Goal: Check status: Check status

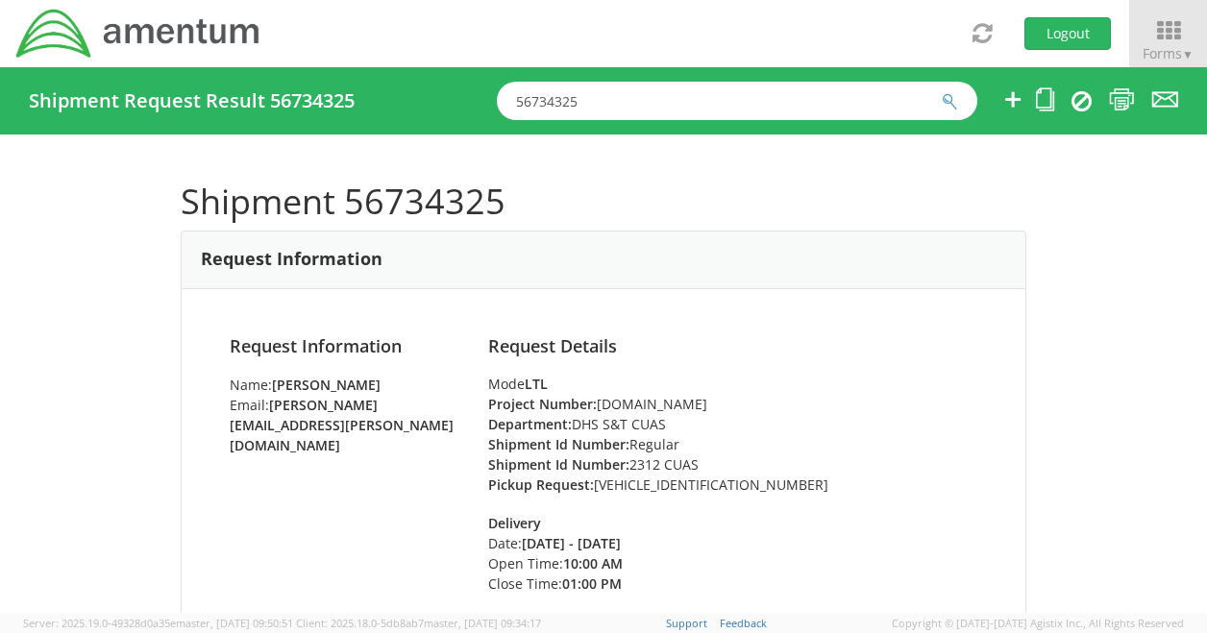
scroll to position [941, 0]
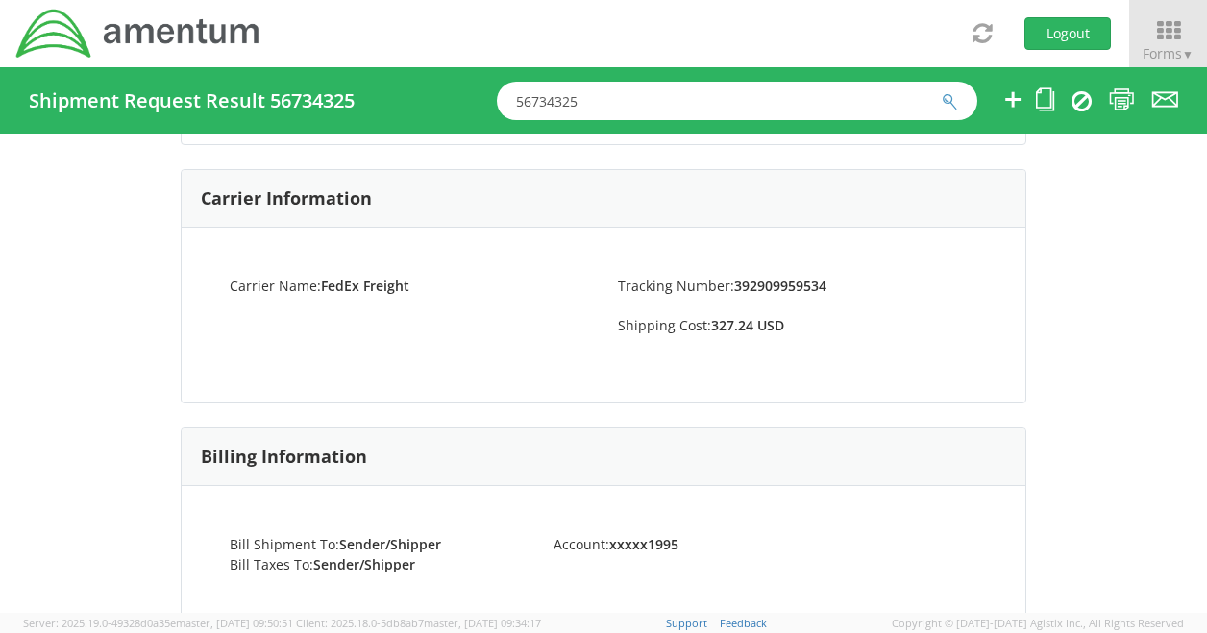
click at [27, 346] on div "Shipment 56734325 Request Information Request Information Name: [PERSON_NAME] E…" at bounding box center [603, 374] width 1207 height 478
click at [597, 104] on input "56734325" at bounding box center [737, 101] width 480 height 38
type input "5"
click at [1182, 58] on span "▼" at bounding box center [1188, 54] width 12 height 16
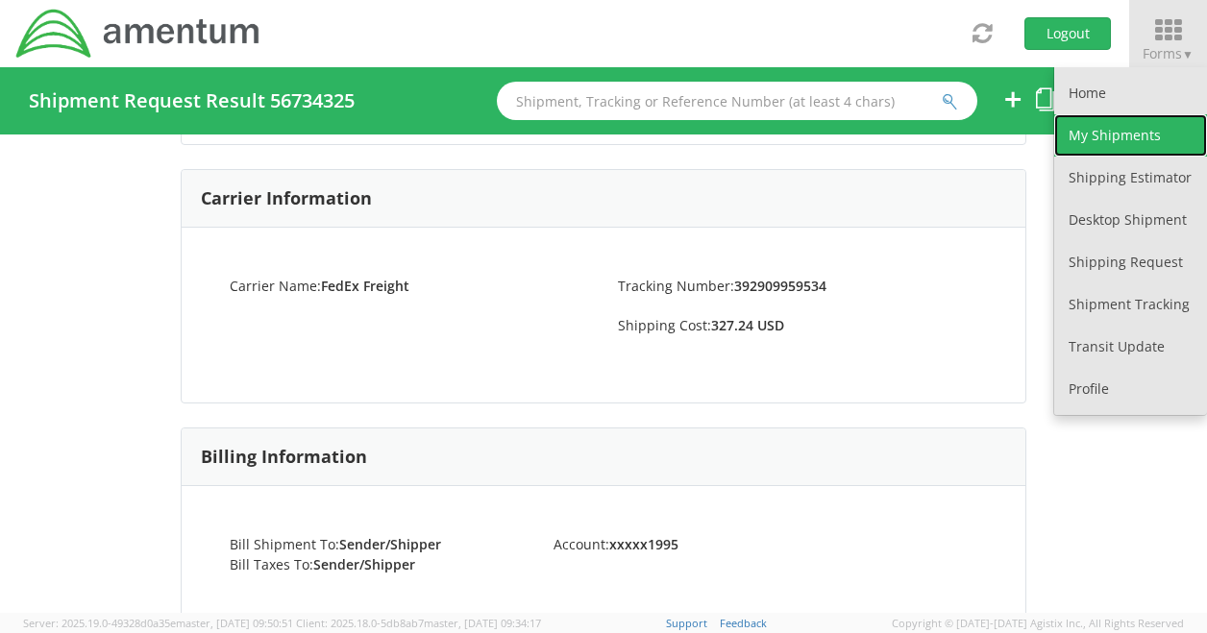
click at [1126, 125] on link "My Shipments" at bounding box center [1130, 135] width 153 height 42
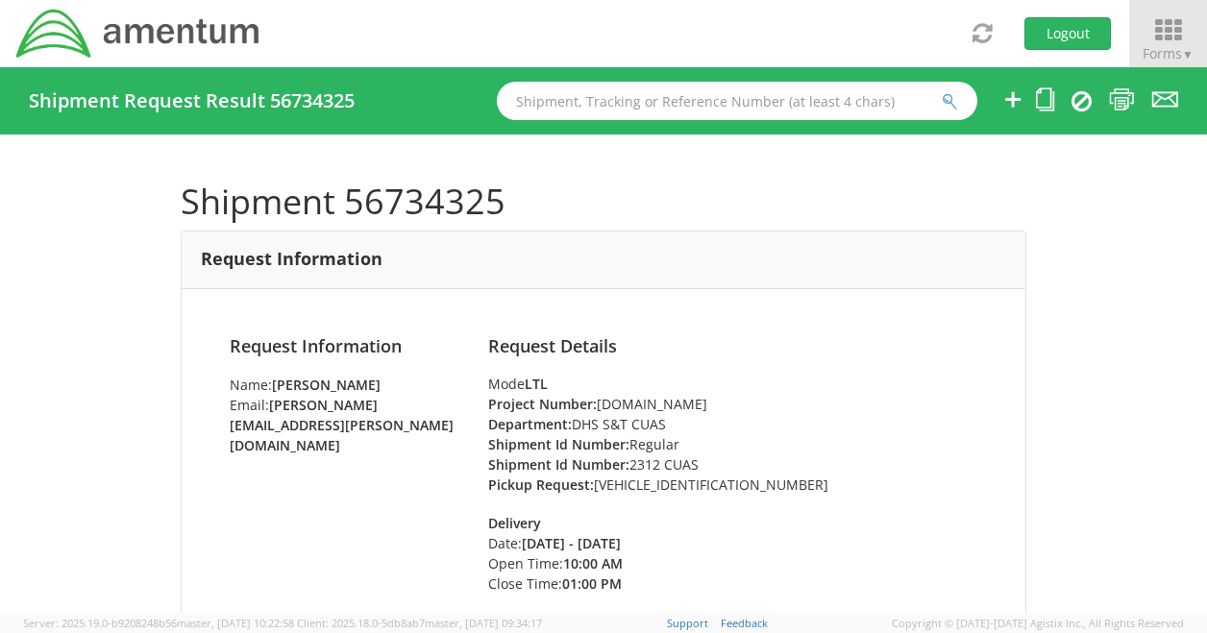
click at [1182, 59] on span "▼" at bounding box center [1188, 54] width 12 height 16
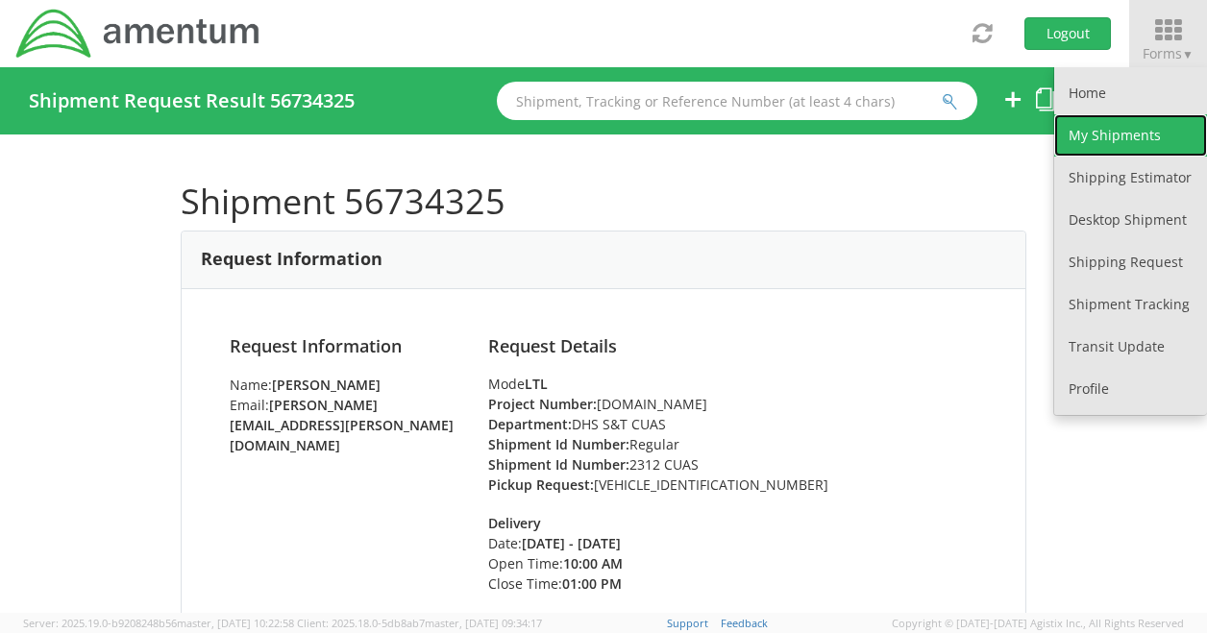
click at [1141, 136] on link "My Shipments" at bounding box center [1130, 135] width 153 height 42
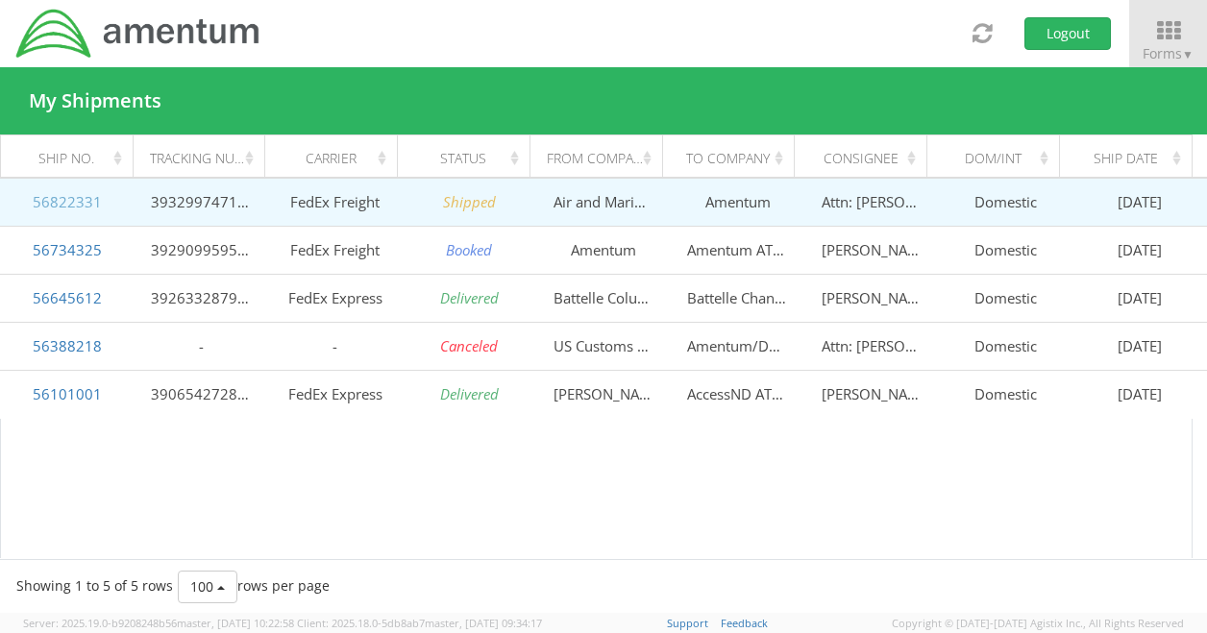
click at [92, 203] on link "56822331" at bounding box center [67, 201] width 69 height 19
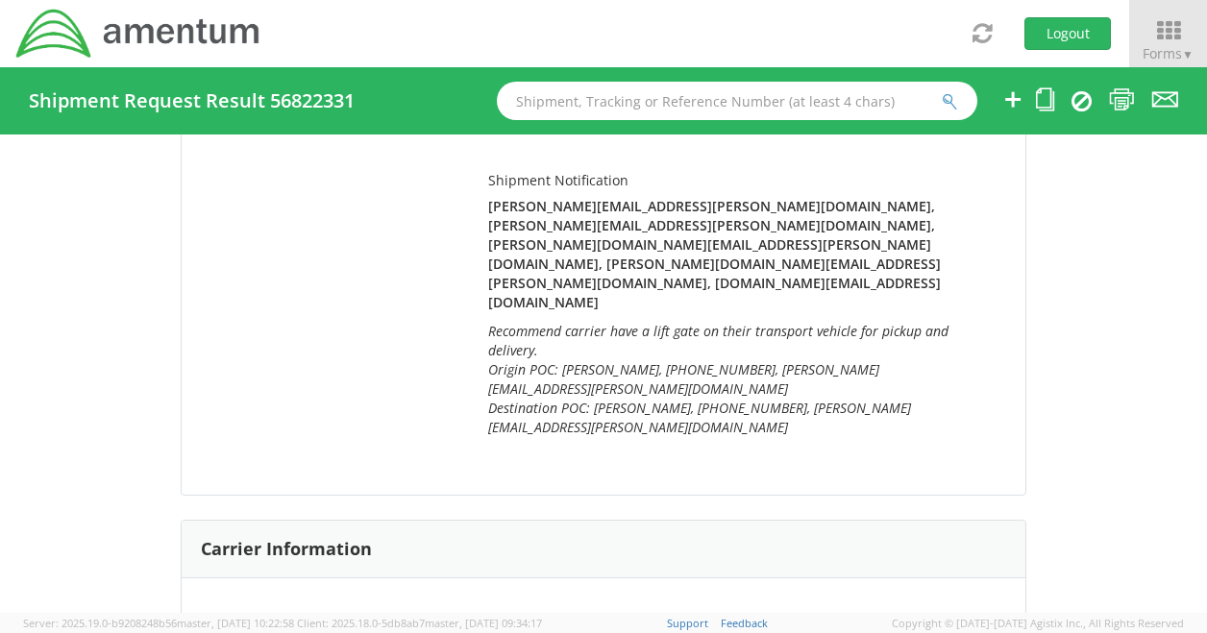
scroll to position [766, 0]
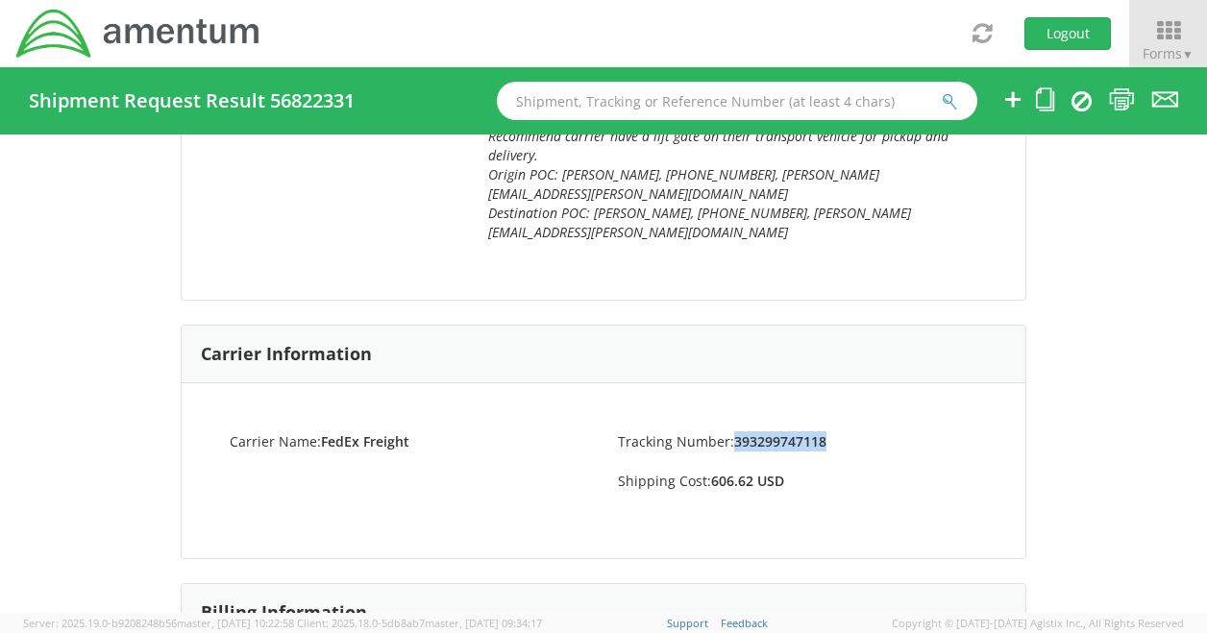
drag, startPoint x: 823, startPoint y: 363, endPoint x: 728, endPoint y: 362, distance: 95.1
click at [728, 431] on li "Tracking Number: 393299747118" at bounding box center [797, 441] width 388 height 20
copy strong "393299747118"
